Goal: Check status: Check status

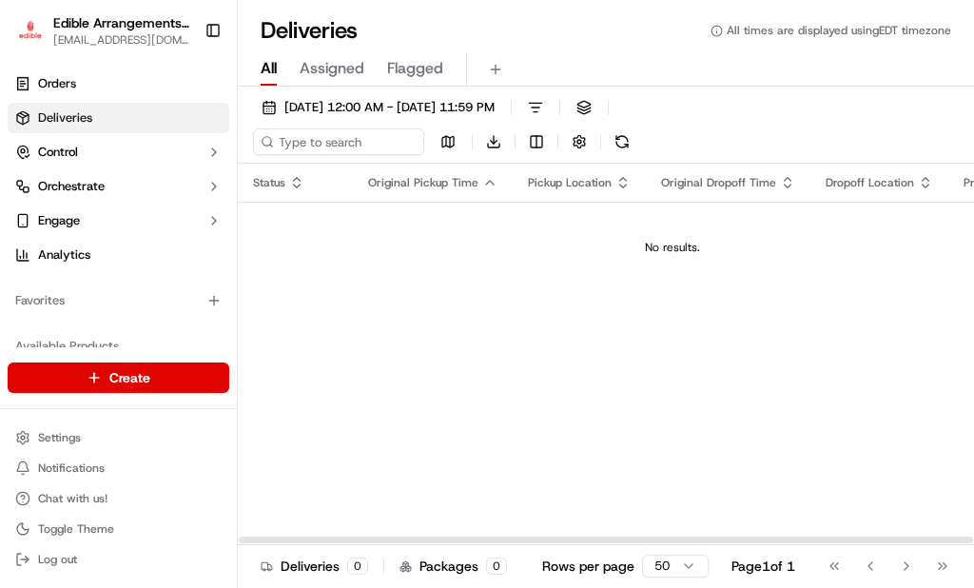
click at [558, 312] on div "Status Original Pickup Time Pickup Location Original Dropoff Time Dropoff Locat…" at bounding box center [606, 354] width 736 height 381
click at [445, 256] on td "No results." at bounding box center [673, 247] width 870 height 91
